Goal: Transaction & Acquisition: Subscribe to service/newsletter

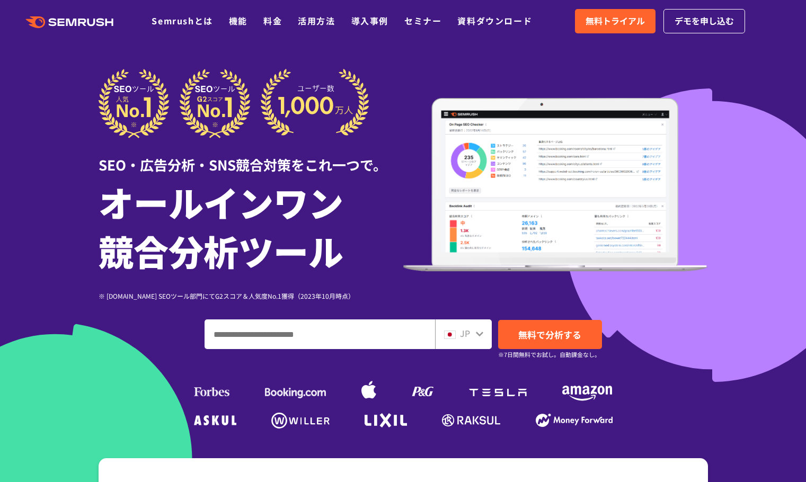
drag, startPoint x: 729, startPoint y: 88, endPoint x: 730, endPoint y: 79, distance: 9.1
click at [729, 88] on div at bounding box center [403, 295] width 806 height 591
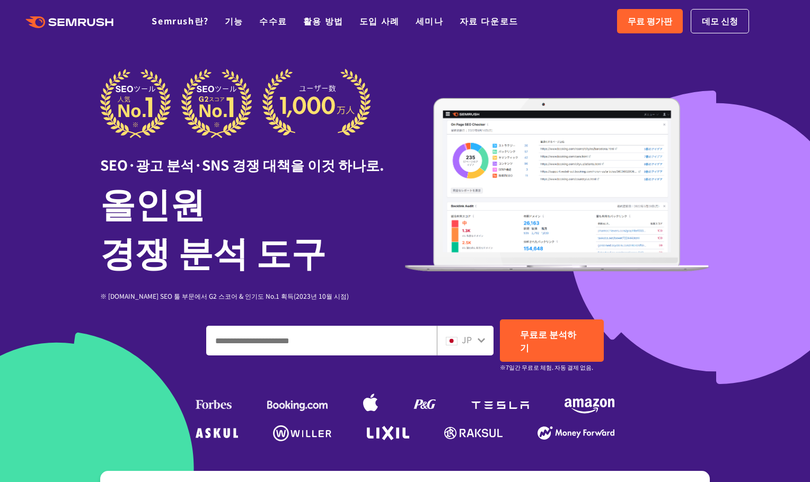
click at [86, 17] on icon ".cls {fill: #FF642D;}" at bounding box center [71, 22] width 120 height 12
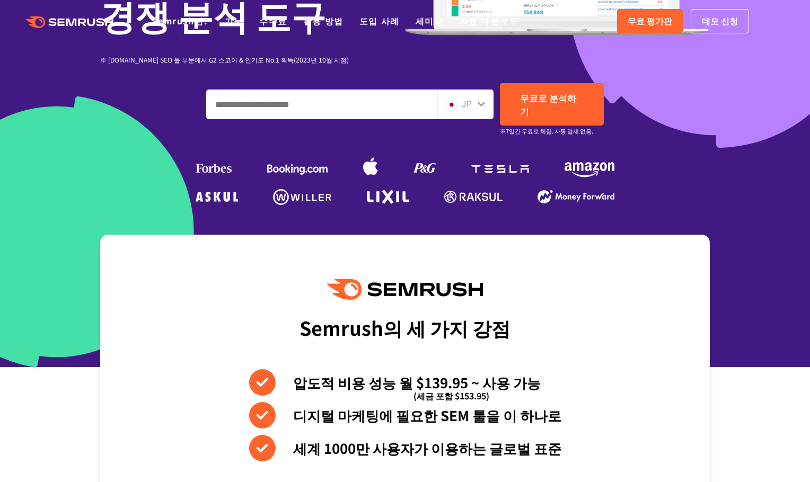
scroll to position [318, 0]
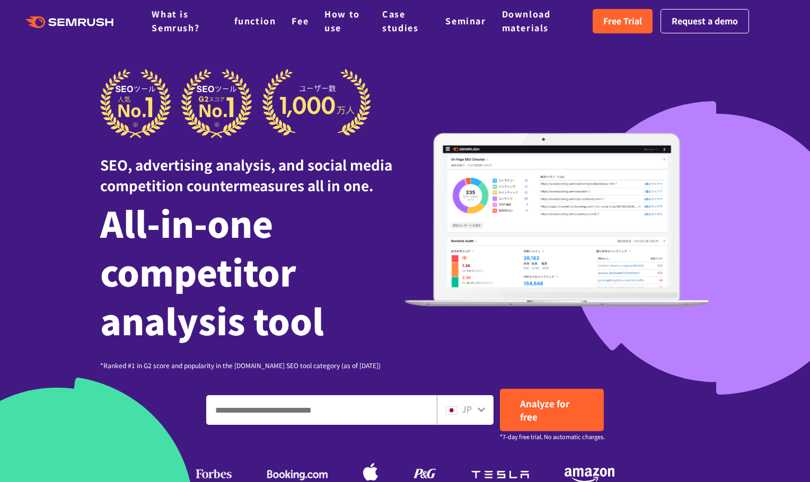
click at [539, 81] on div "SEO, advertising analysis, and social media competition countermeasures all in …" at bounding box center [405, 220] width 610 height 302
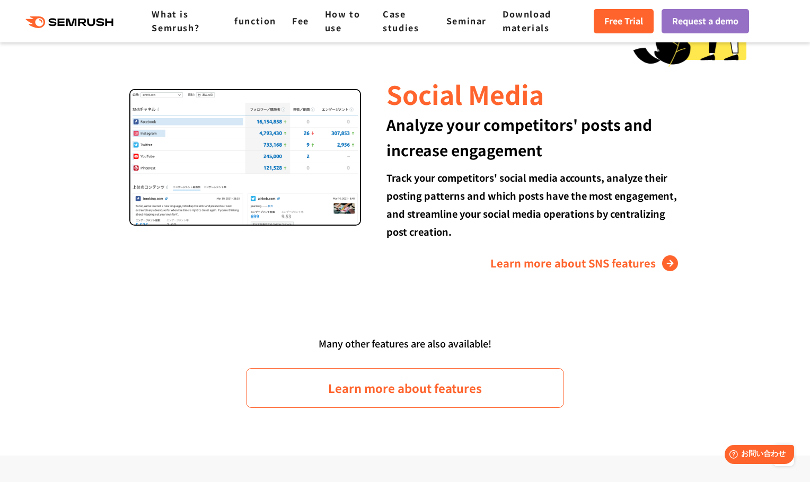
click at [78, 23] on icon ".cls {fill: #FF642D;}" at bounding box center [71, 22] width 120 height 12
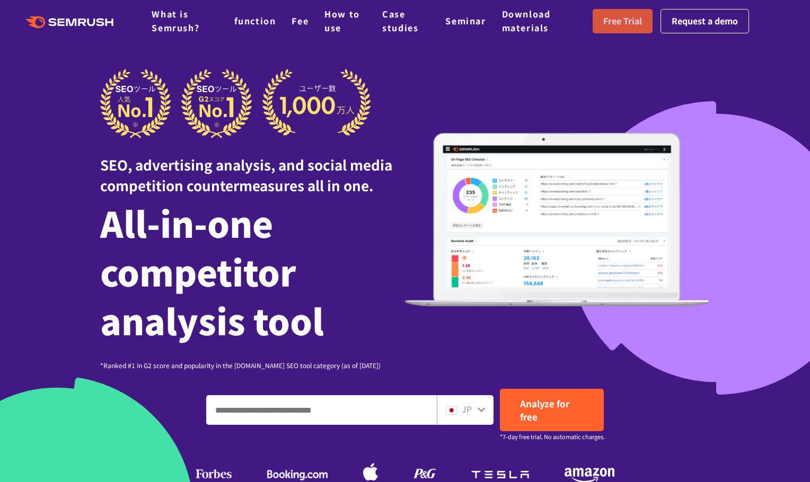
click at [613, 23] on font "Free Trial" at bounding box center [622, 20] width 39 height 13
